Goal: Information Seeking & Learning: Learn about a topic

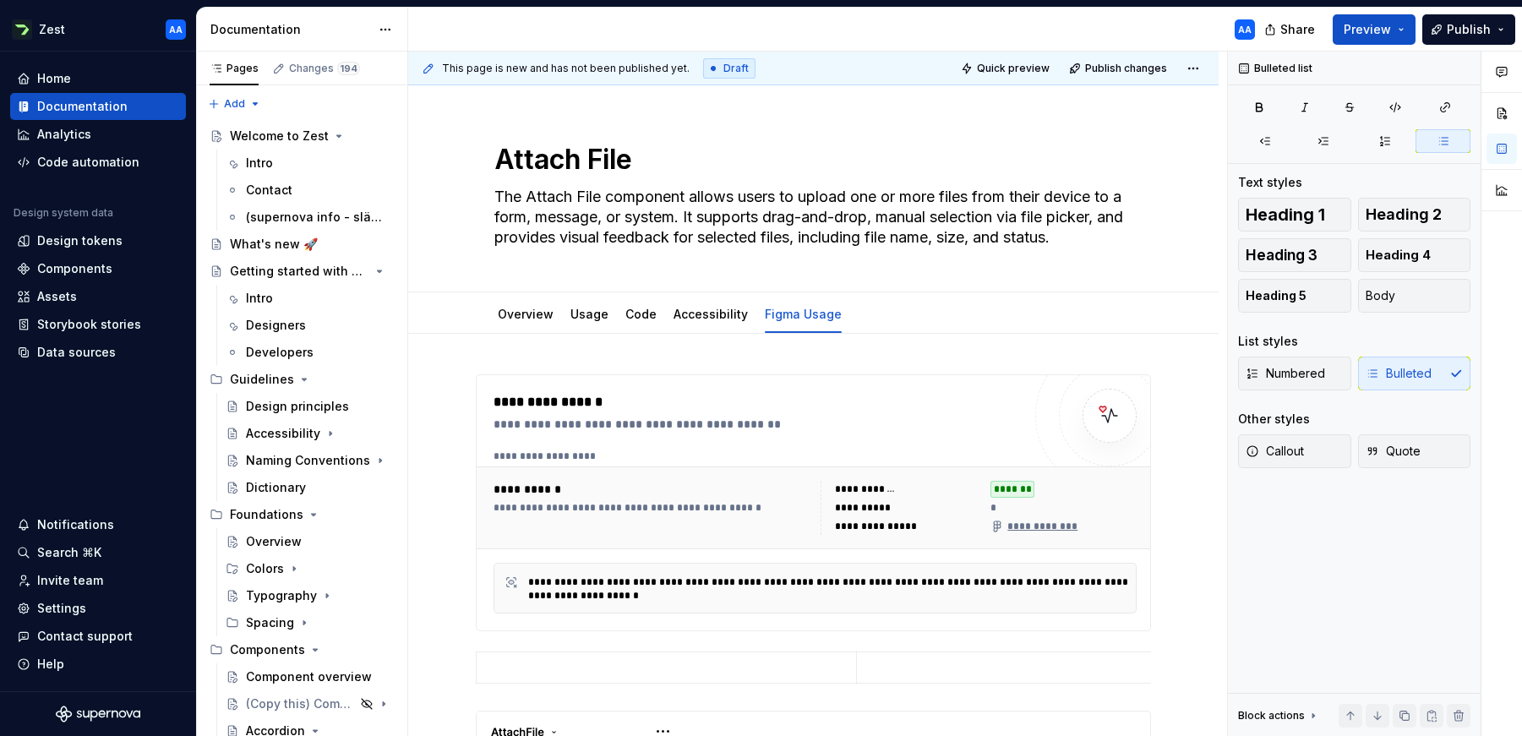
scroll to position [352, 0]
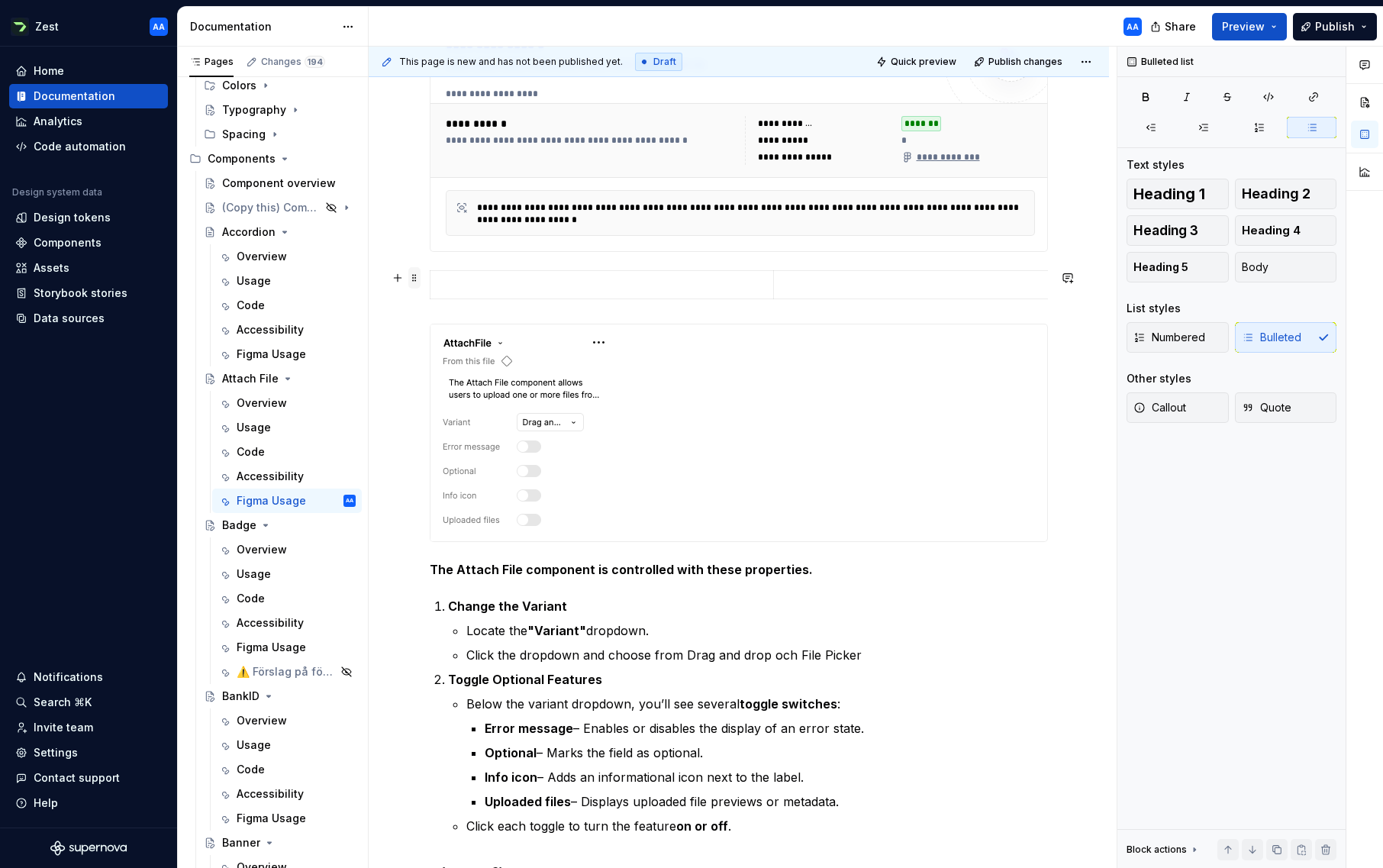
click at [415, 279] on span at bounding box center [415, 278] width 13 height 22
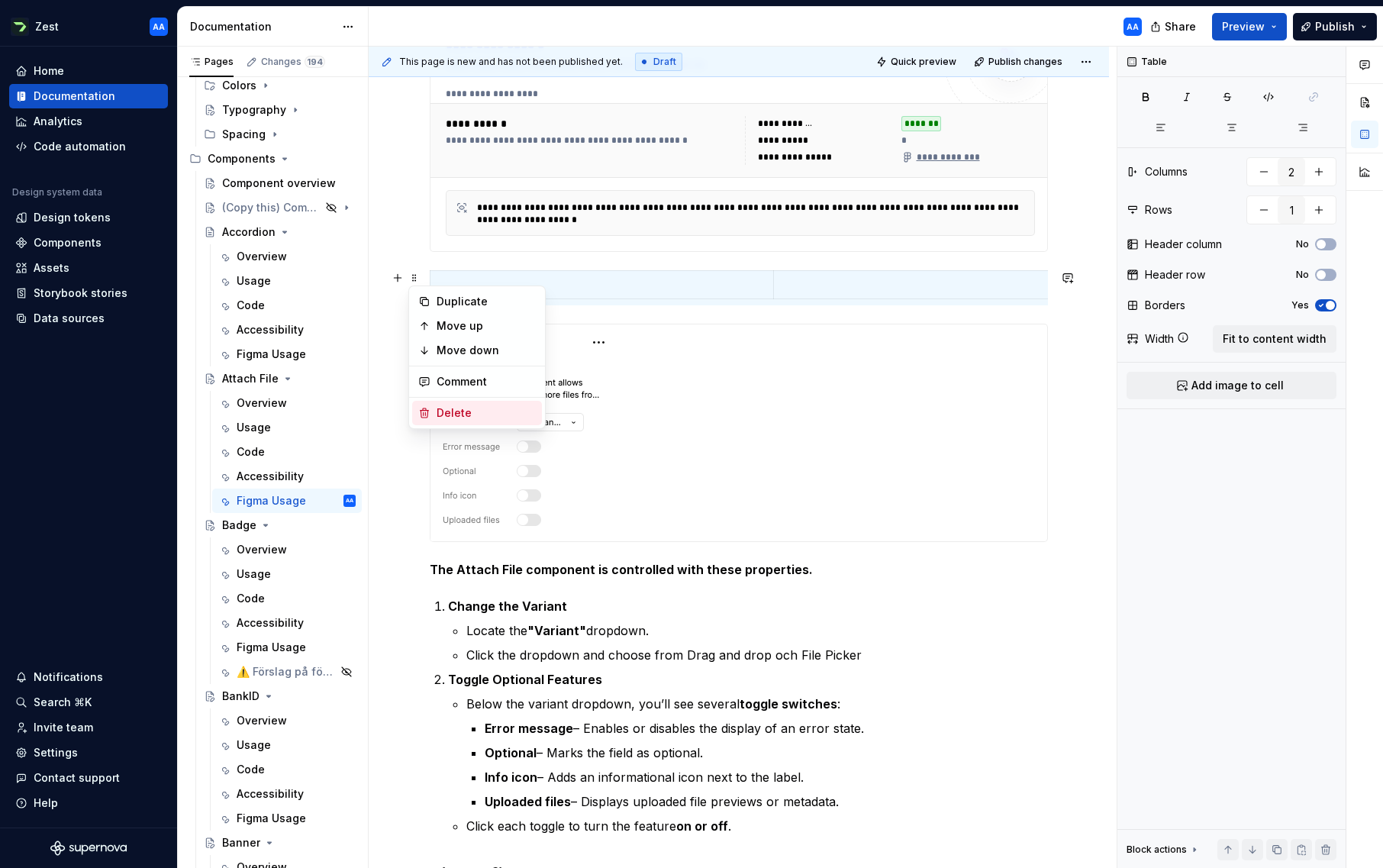
click at [449, 408] on div "Delete" at bounding box center [486, 413] width 99 height 15
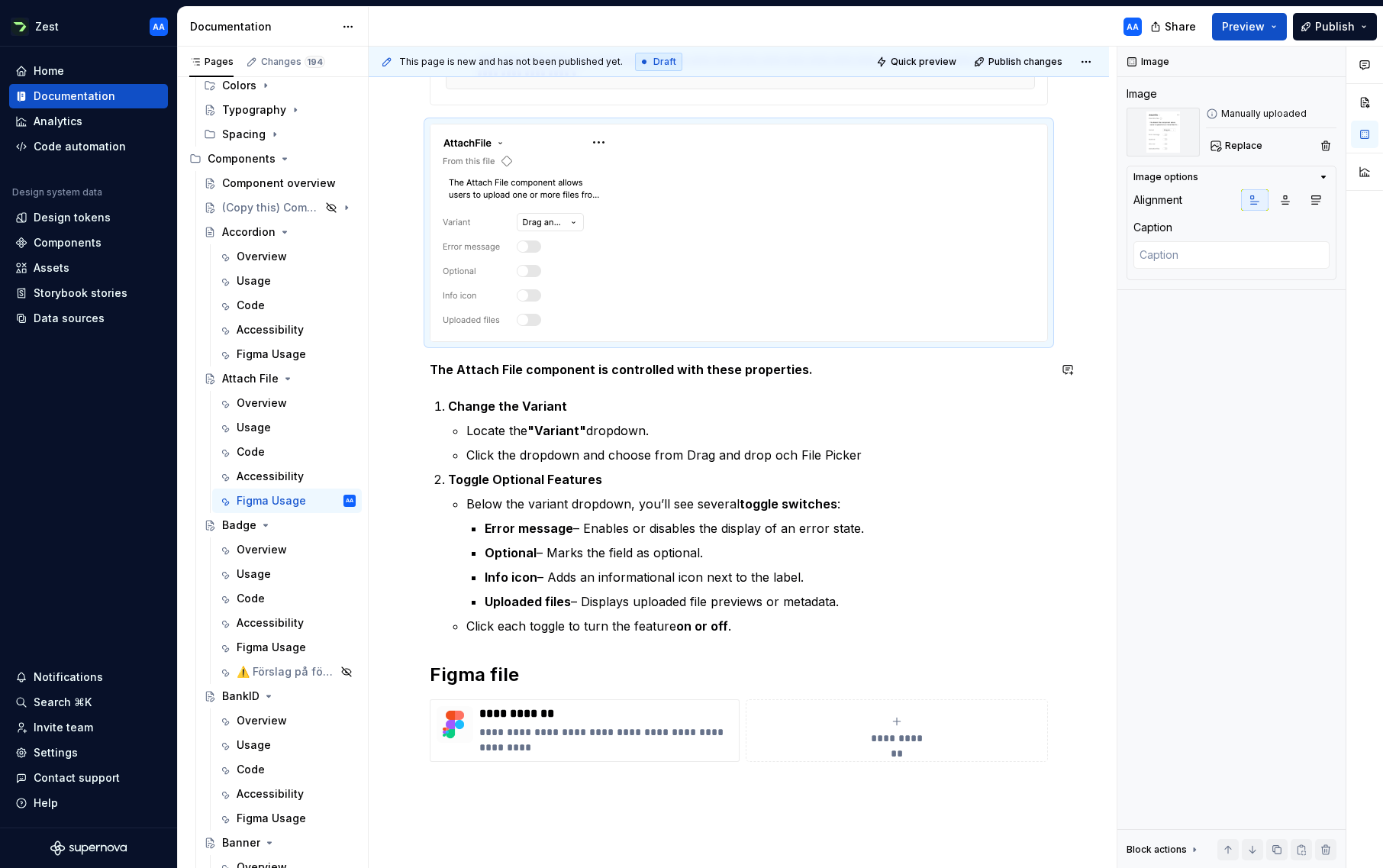
scroll to position [472, 0]
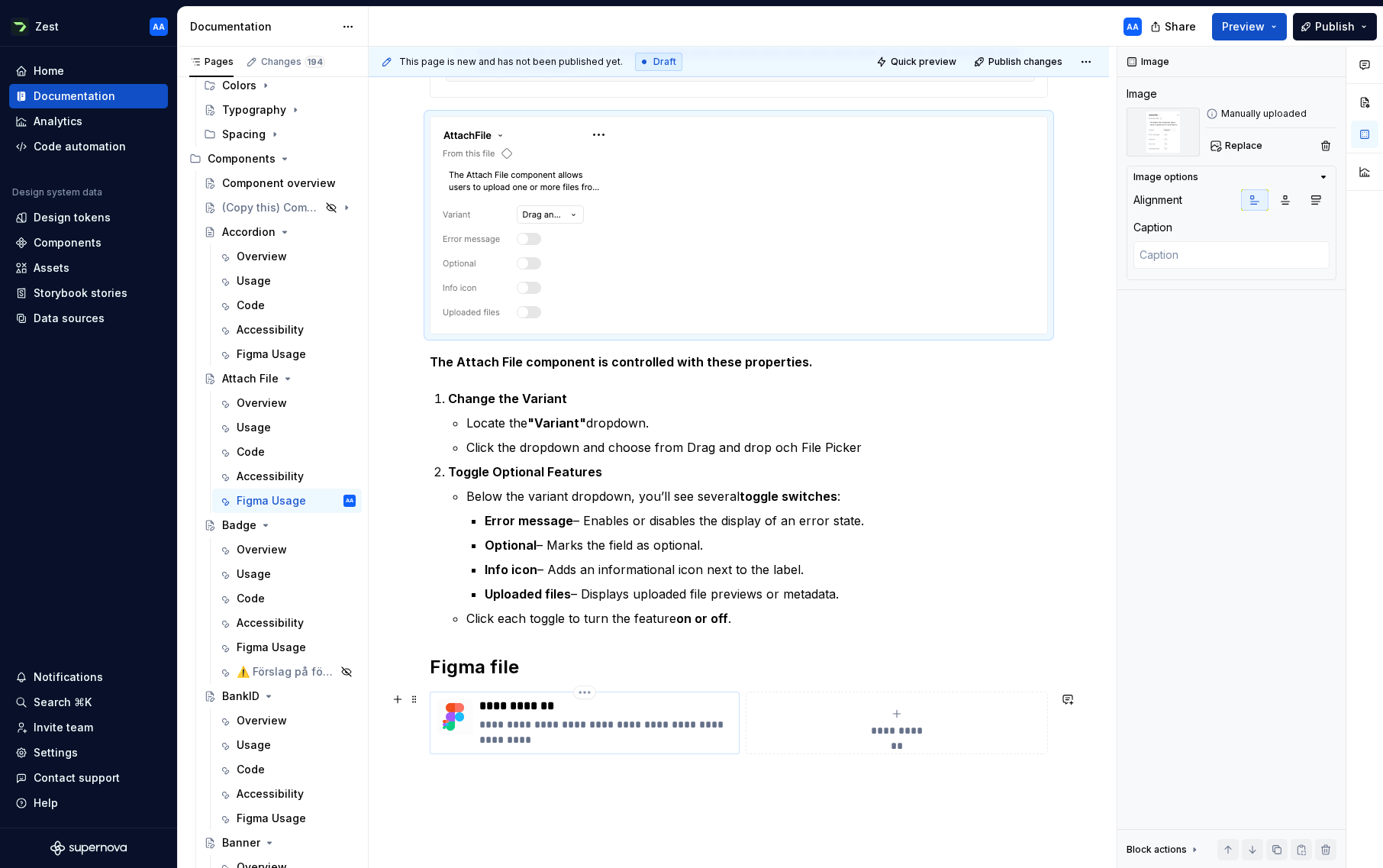
click at [632, 664] on p "**********" at bounding box center [606, 705] width 253 height 15
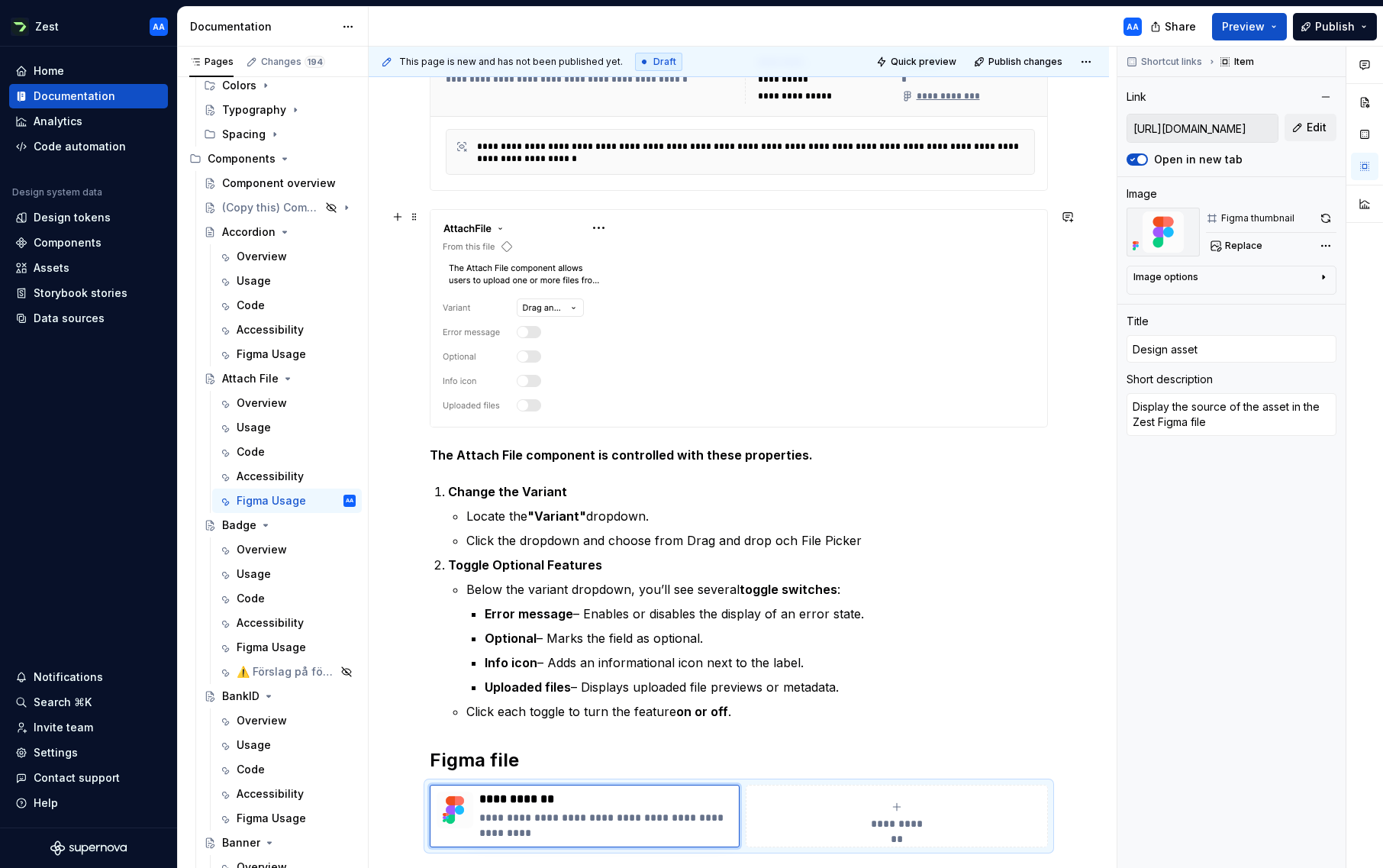
scroll to position [327, 0]
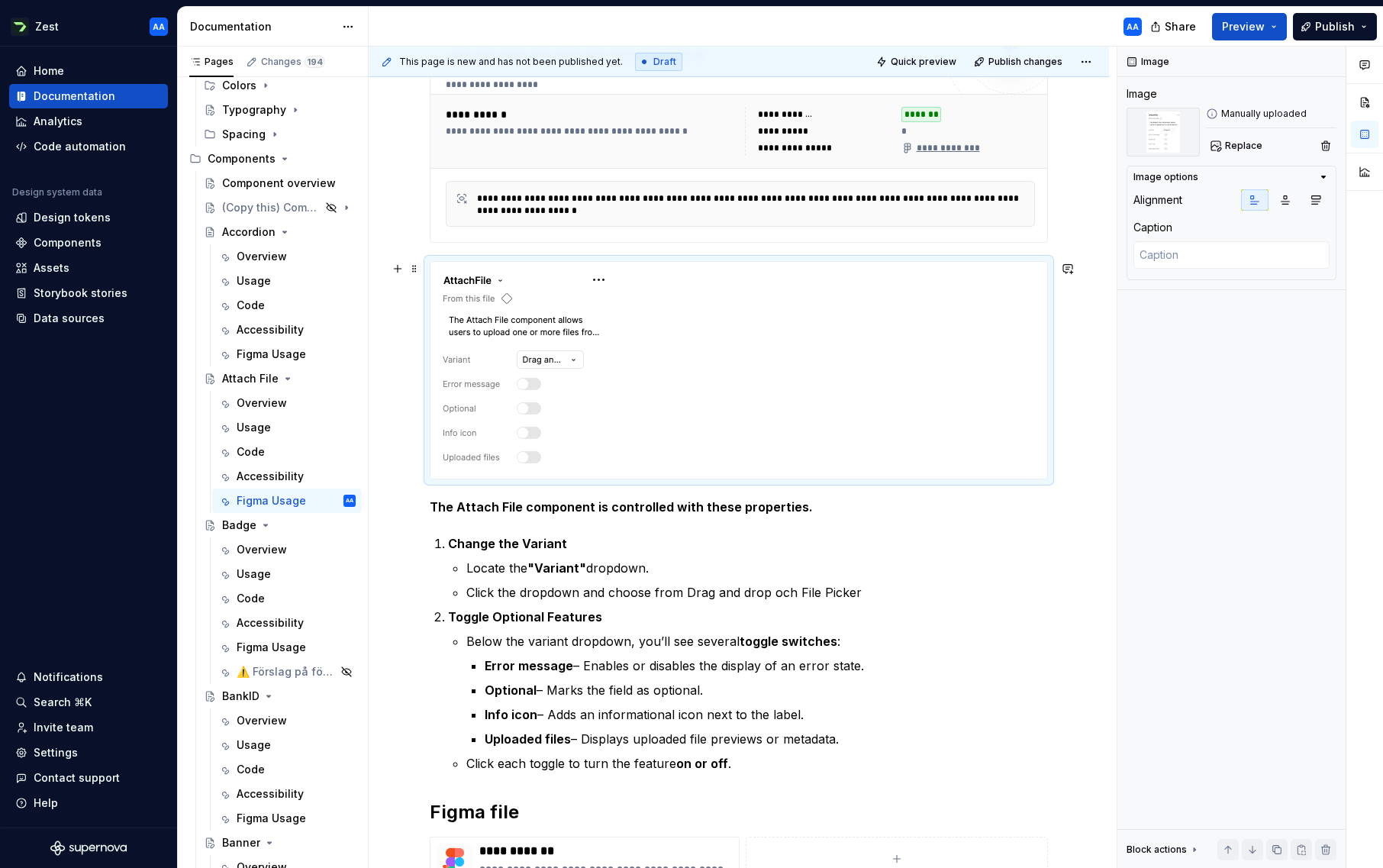
click at [750, 318] on div at bounding box center [738, 370] width 617 height 217
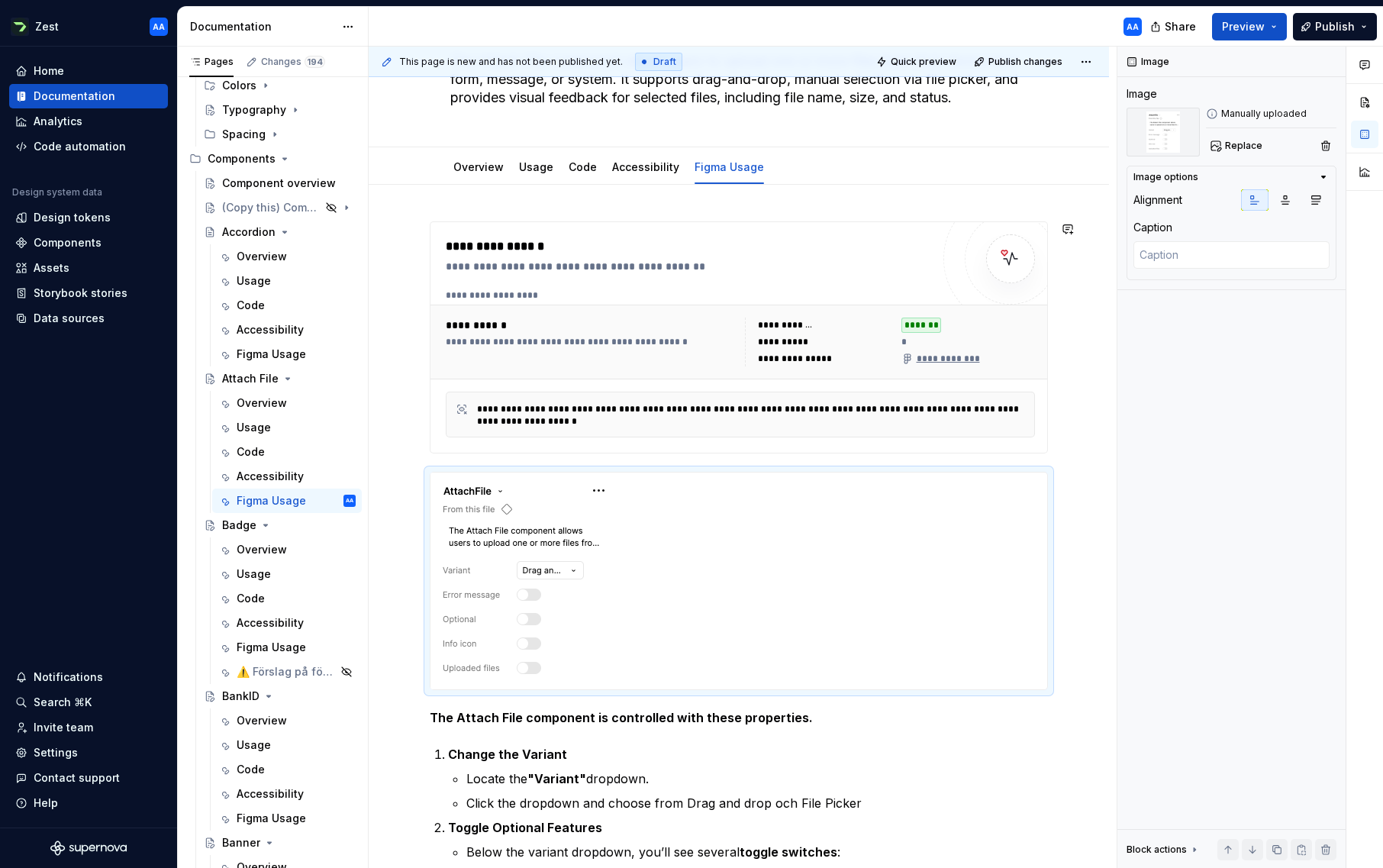
scroll to position [37, 0]
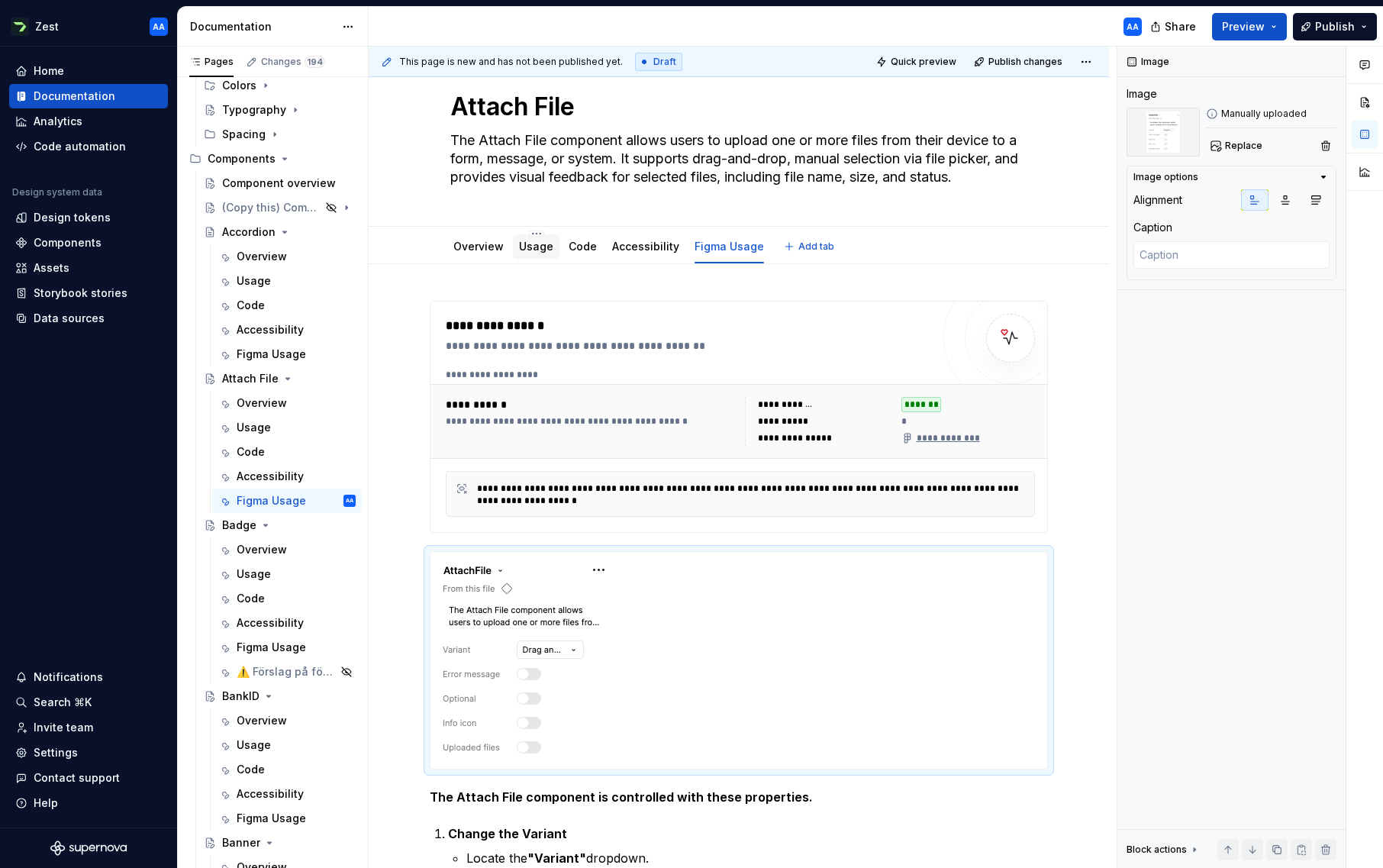
click at [544, 248] on link "Usage" at bounding box center [536, 246] width 34 height 13
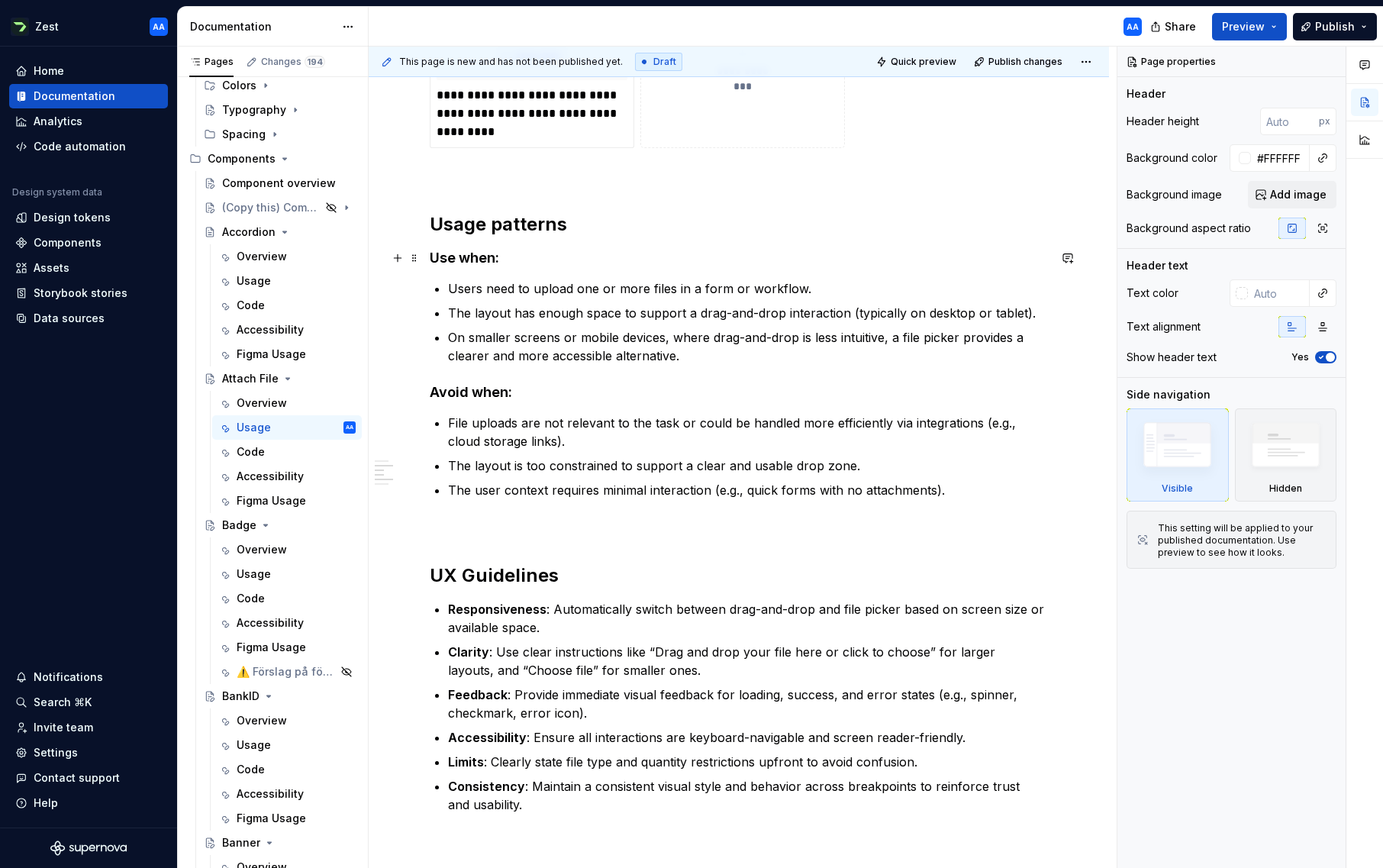
scroll to position [749, 0]
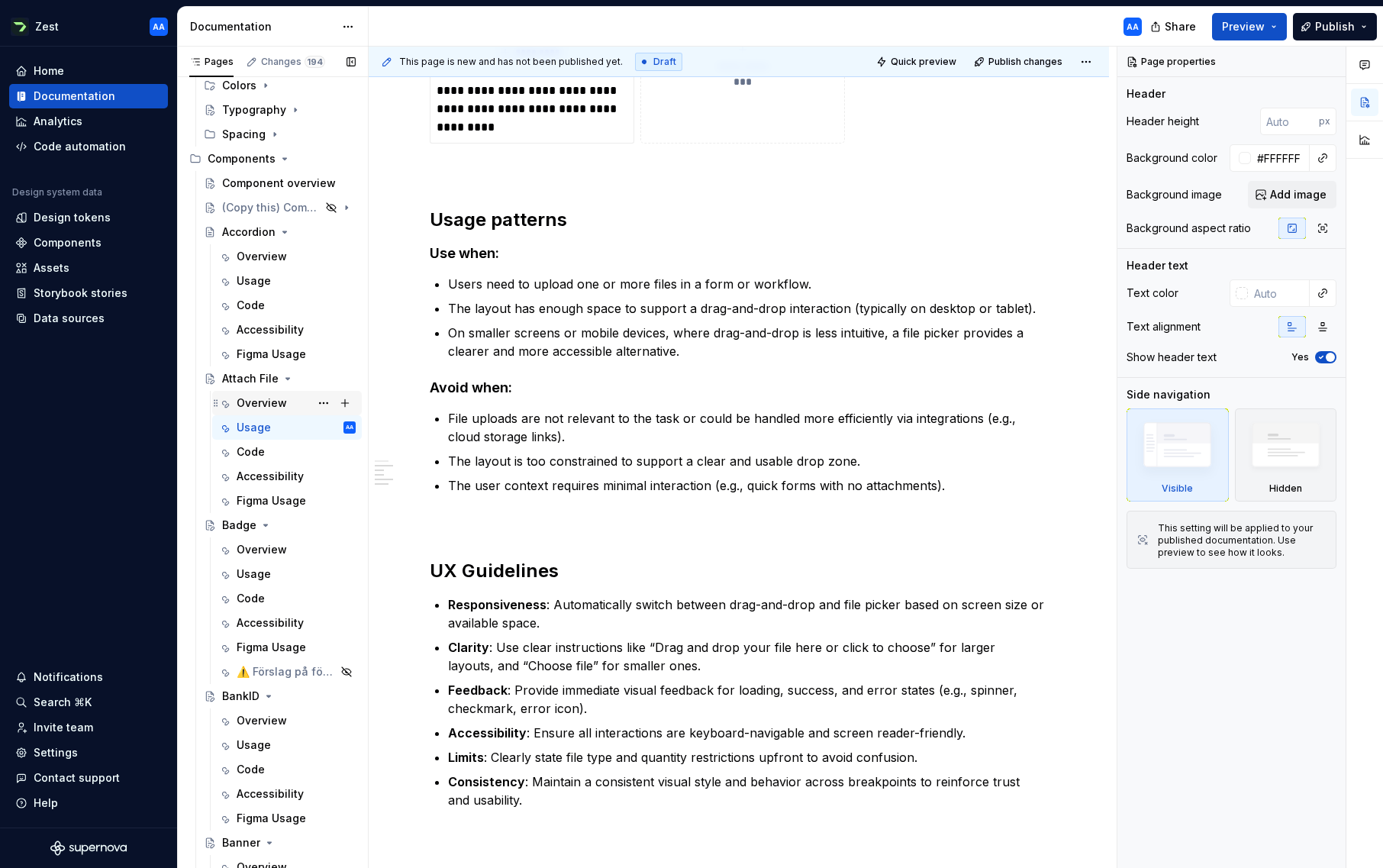
click at [268, 401] on div "Overview" at bounding box center [262, 403] width 51 height 15
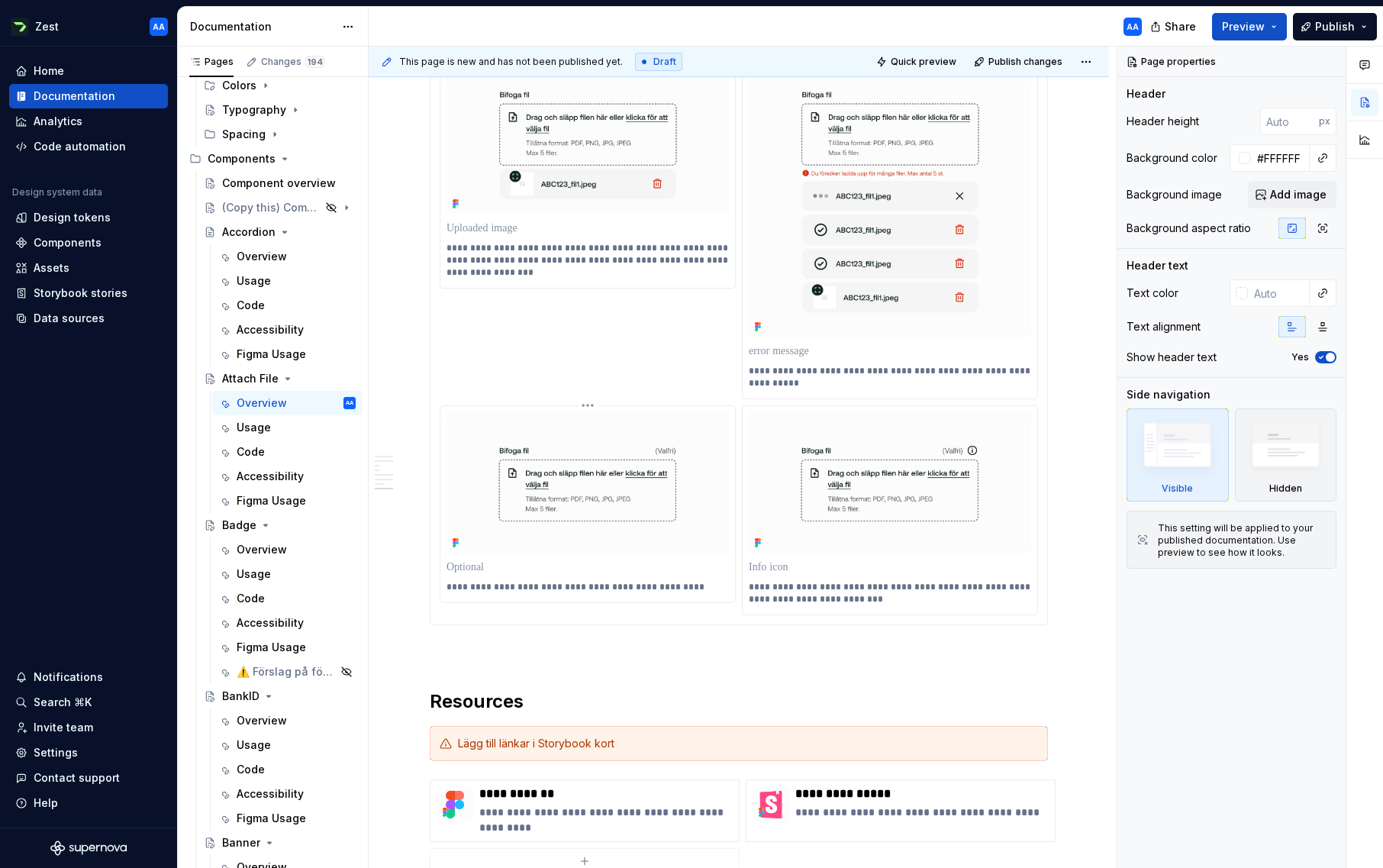
scroll to position [2461, 0]
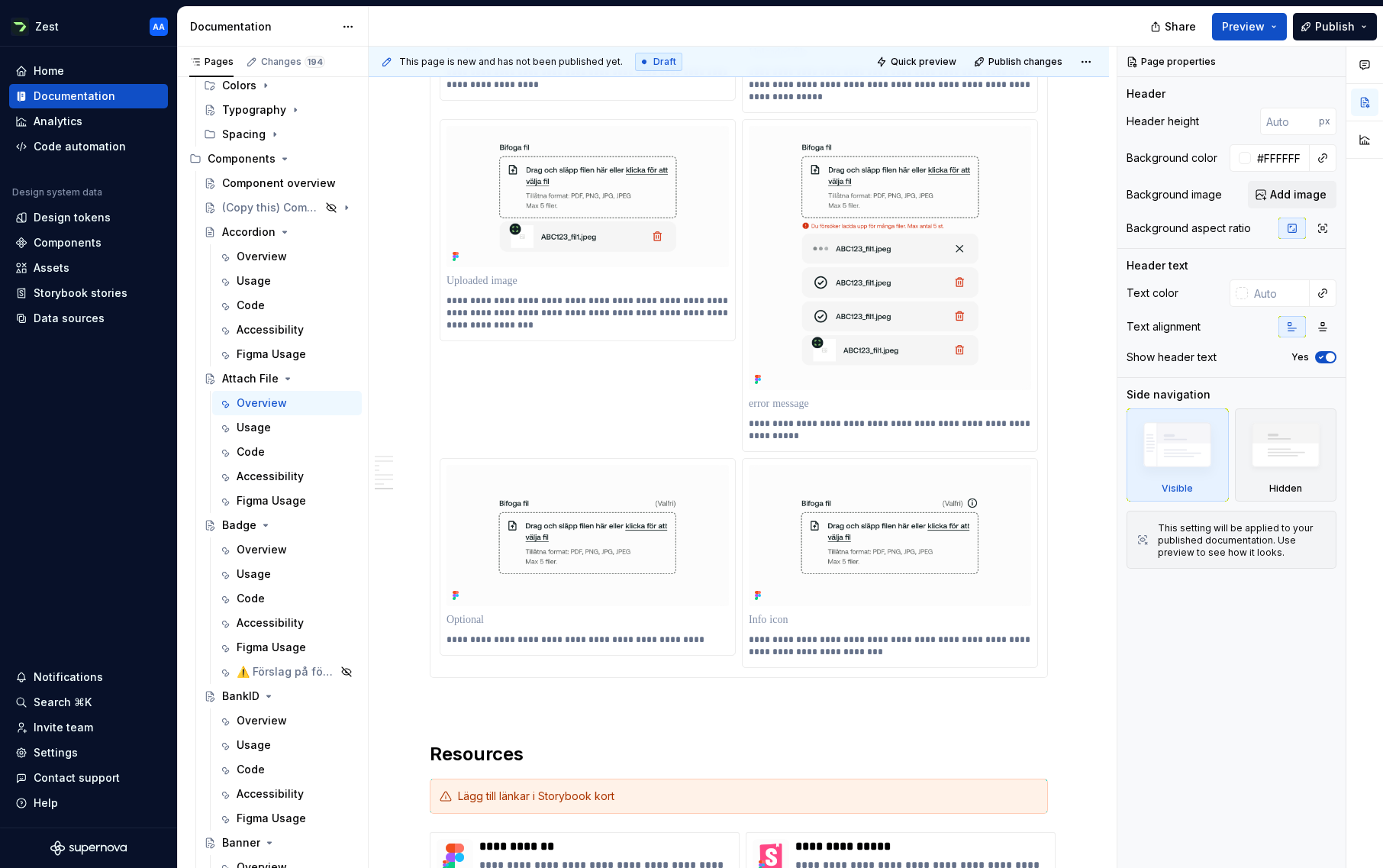
type textarea "*"
